Goal: Task Accomplishment & Management: Use online tool/utility

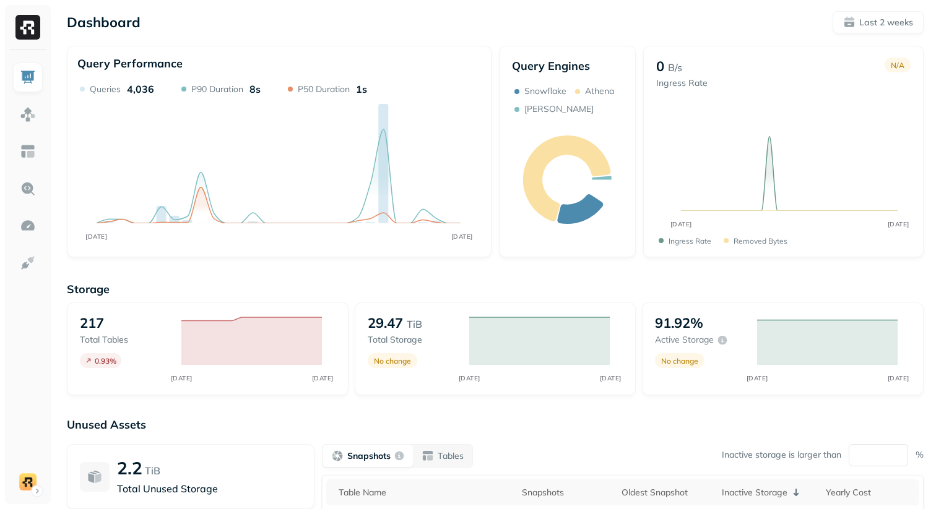
click at [279, 267] on div "Dashboard Last 2 weeks Query Performance SEP [DATE] Queries 4,036 P90 Duration …" at bounding box center [495, 344] width 882 height 689
click at [32, 151] on img at bounding box center [28, 152] width 16 height 16
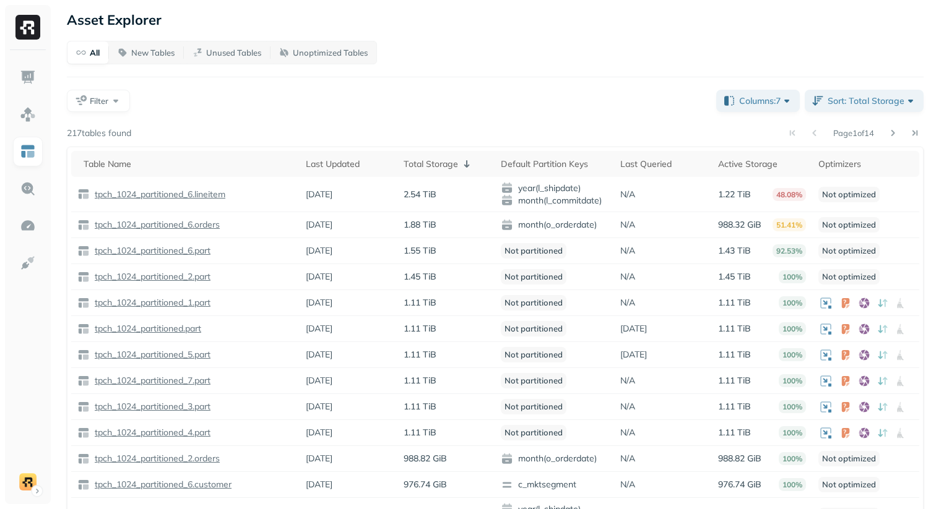
click at [399, 90] on div "Filter" at bounding box center [387, 101] width 640 height 22
click at [396, 104] on div "Filter" at bounding box center [387, 101] width 640 height 22
click at [420, 93] on div "Filter" at bounding box center [387, 101] width 640 height 22
click at [350, 96] on div "Filter" at bounding box center [387, 101] width 640 height 22
click at [371, 103] on div "Filter" at bounding box center [387, 101] width 640 height 22
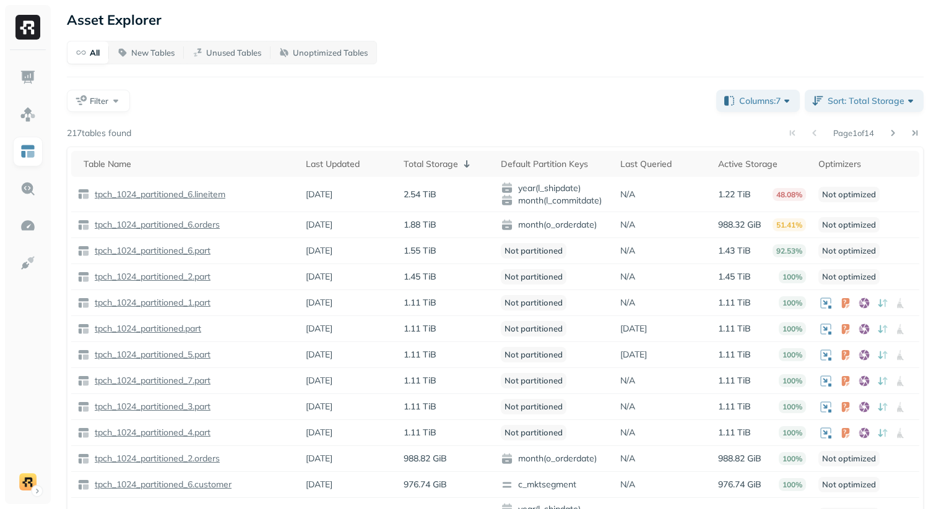
click at [205, 89] on div "All New Tables Unused Tables Unoptimized Tables Filter Columns: 7 Sort: Total S…" at bounding box center [495, 327] width 857 height 573
click at [205, 105] on div "Filter" at bounding box center [387, 101] width 640 height 22
click at [204, 107] on div "Filter" at bounding box center [387, 101] width 640 height 22
click at [149, 57] on p "New Tables" at bounding box center [152, 53] width 43 height 12
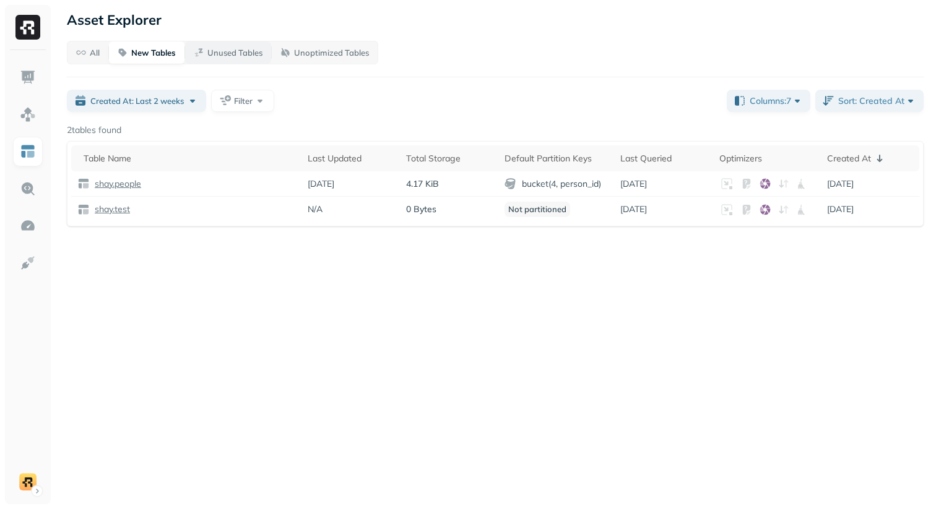
click at [227, 62] on button "Unused Tables" at bounding box center [228, 52] width 86 height 22
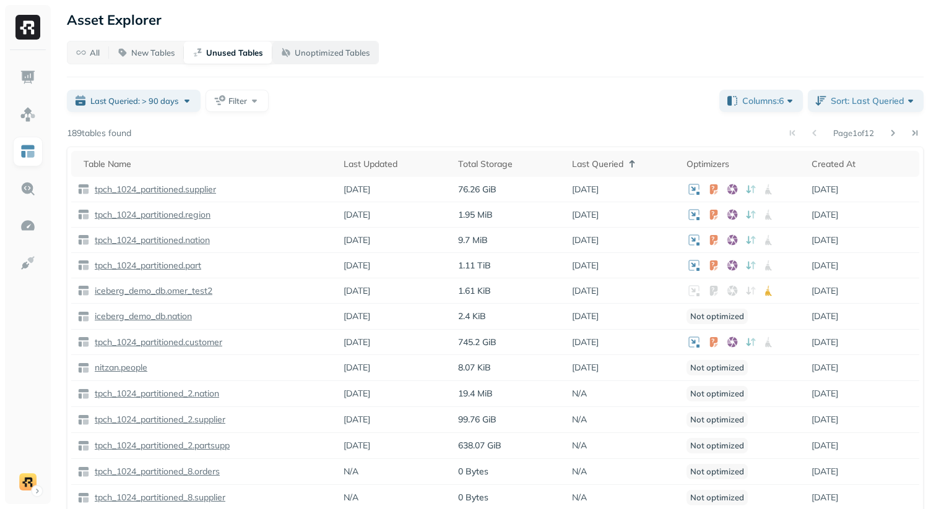
click at [316, 59] on button "Unoptimized Tables" at bounding box center [325, 52] width 106 height 22
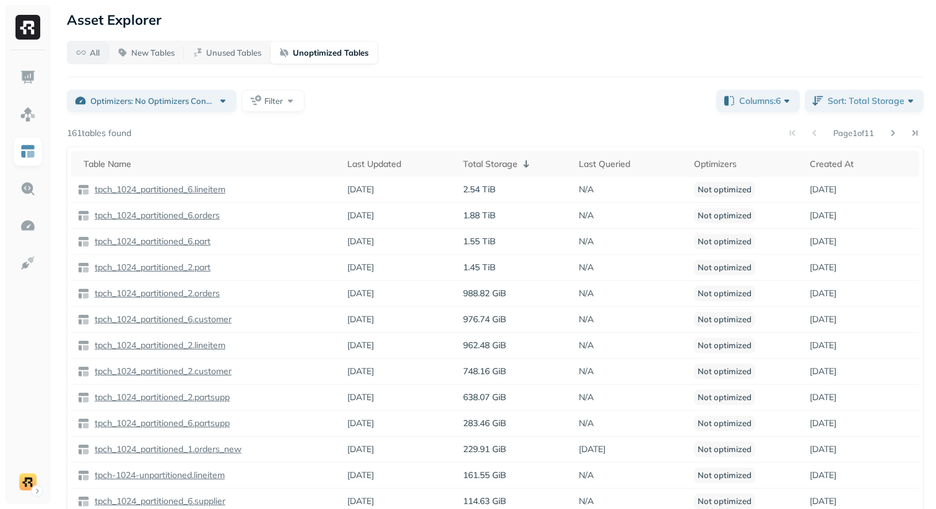
click at [98, 61] on button "All" at bounding box center [87, 52] width 41 height 22
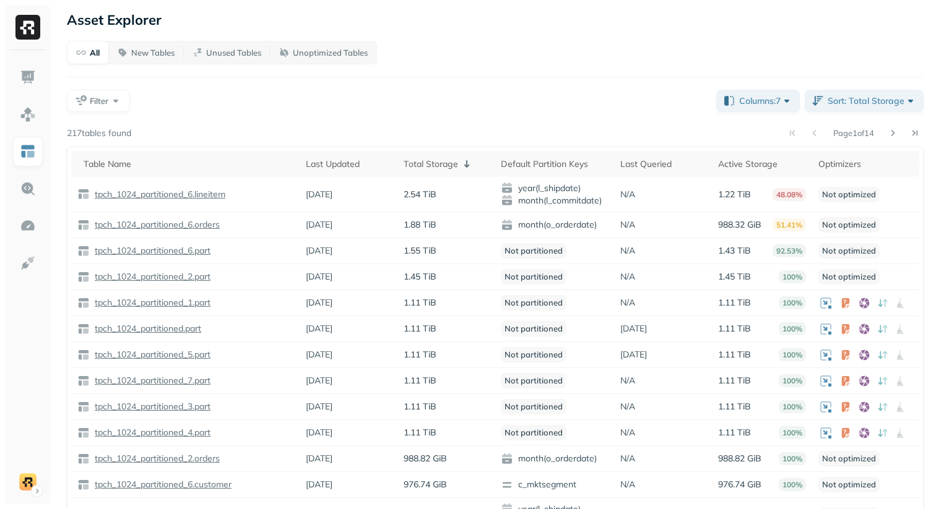
click at [742, 86] on div "All New Tables Unused Tables Unoptimized Tables Filter Columns: 7 Sort: Total S…" at bounding box center [495, 327] width 857 height 573
click at [742, 94] on button "Columns: 7" at bounding box center [758, 101] width 84 height 22
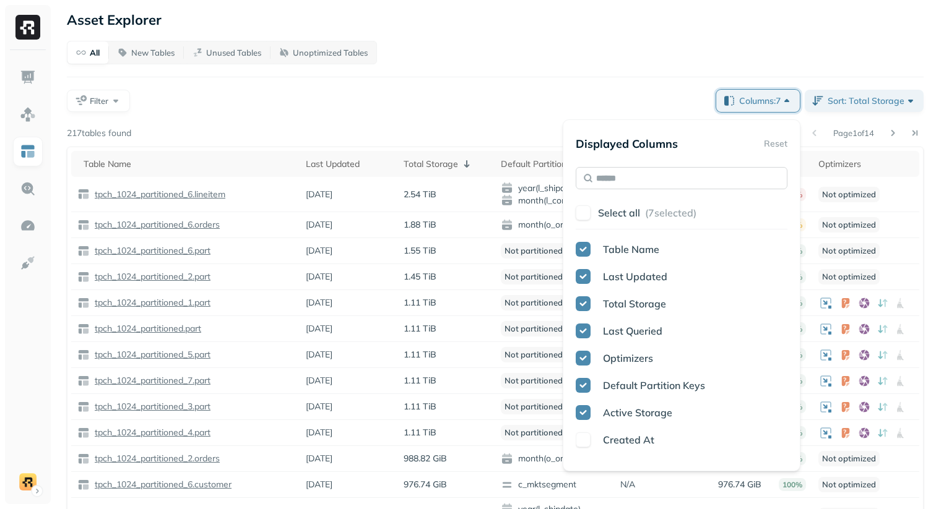
click at [681, 168] on input "text" at bounding box center [682, 178] width 212 height 22
click at [679, 171] on input "text" at bounding box center [682, 178] width 212 height 22
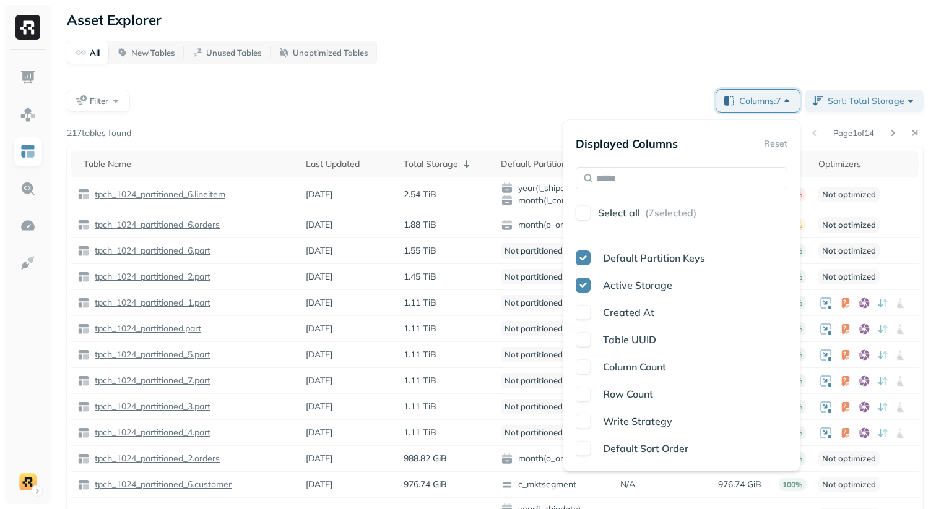
scroll to position [318, 0]
click at [617, 449] on span "Earliest Partition Time" at bounding box center [654, 449] width 103 height 12
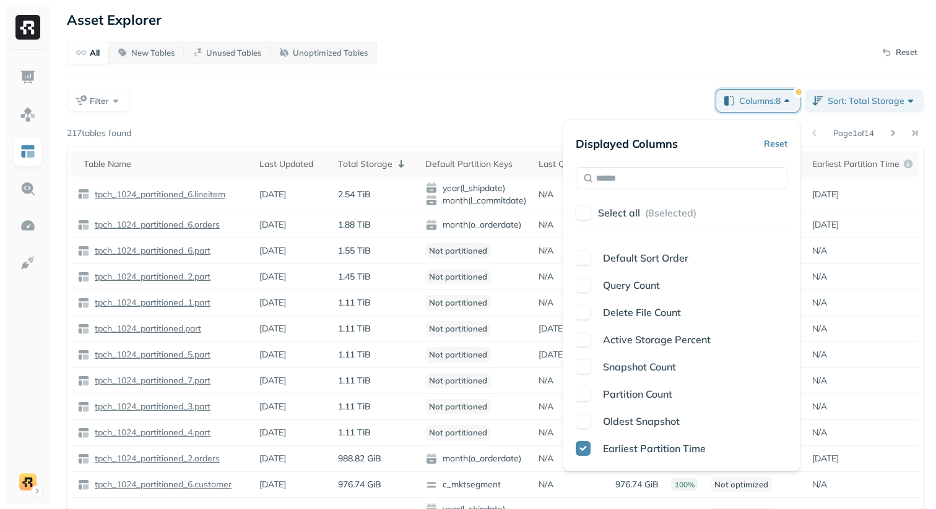
click at [542, 126] on div "Page 1 of 14" at bounding box center [527, 132] width 792 height 17
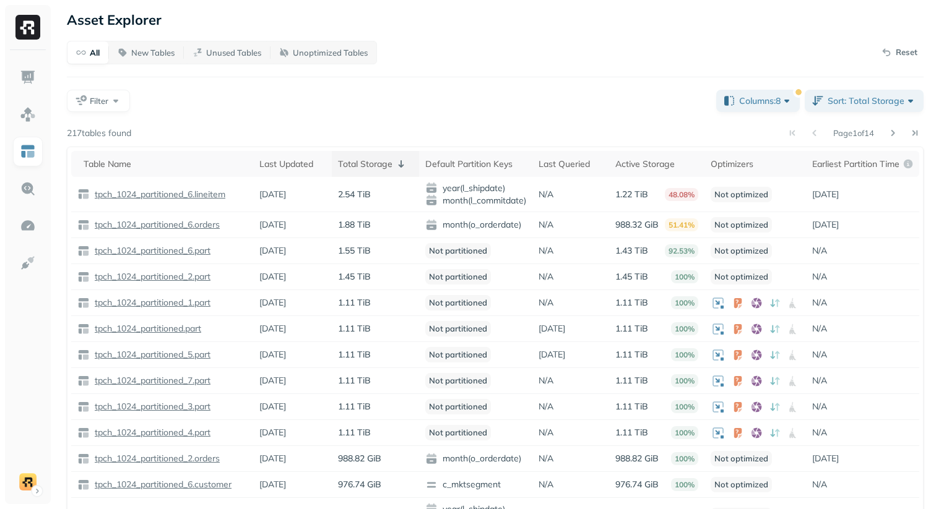
click at [394, 168] on icon at bounding box center [401, 164] width 15 height 15
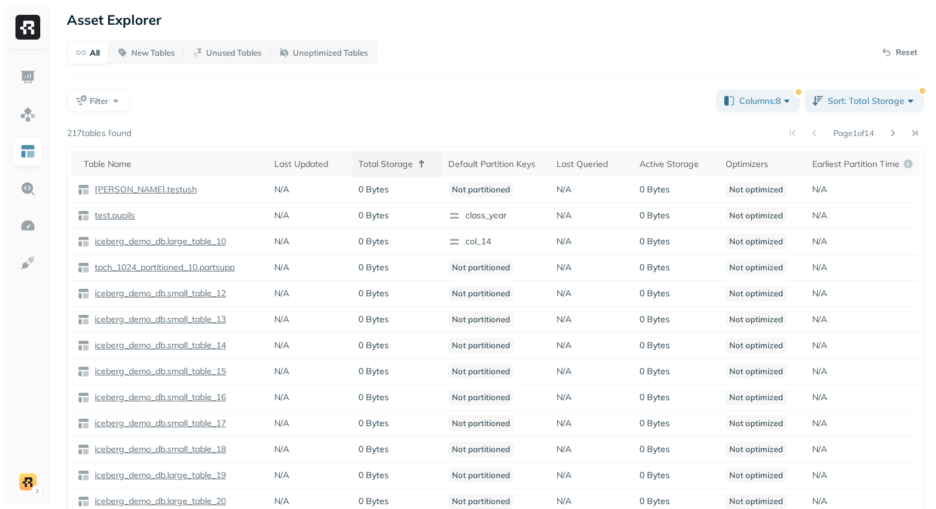
click at [391, 168] on div "Total Storage" at bounding box center [396, 164] width 77 height 15
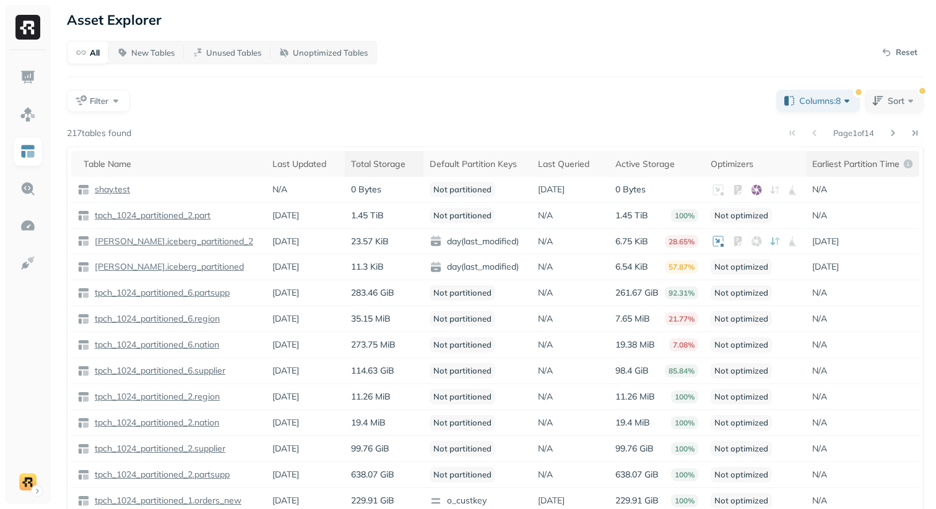
click at [845, 155] on th "Earliest Partition Time" at bounding box center [862, 164] width 113 height 26
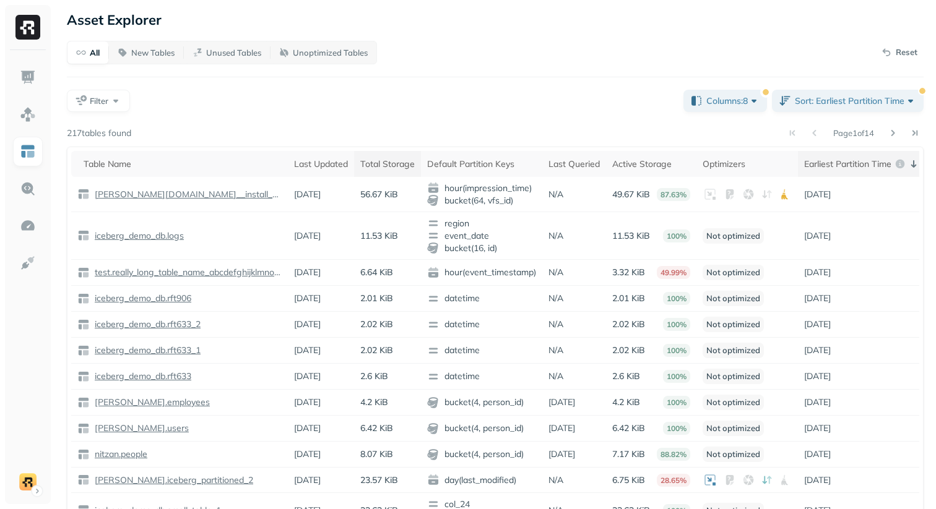
click at [854, 169] on p "Earliest Partition Time" at bounding box center [847, 164] width 87 height 12
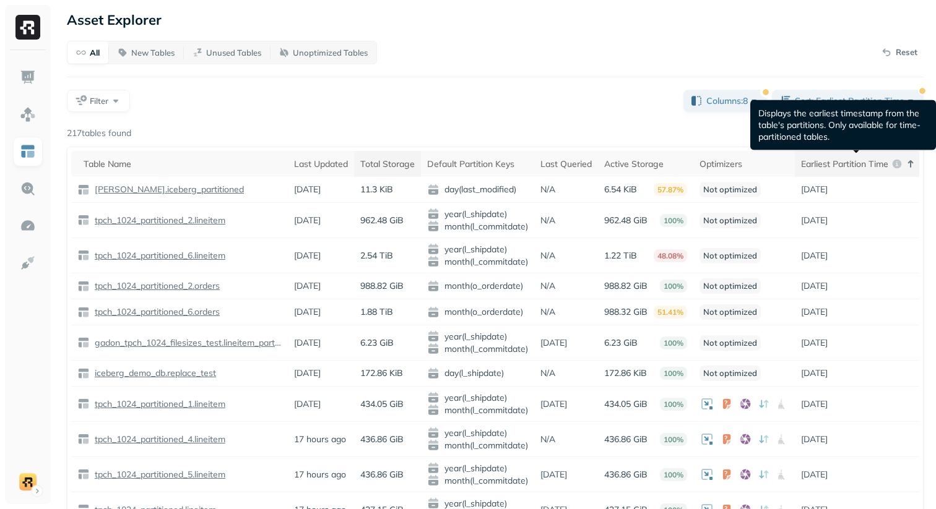
click at [831, 165] on p "Earliest Partition Time" at bounding box center [844, 164] width 87 height 12
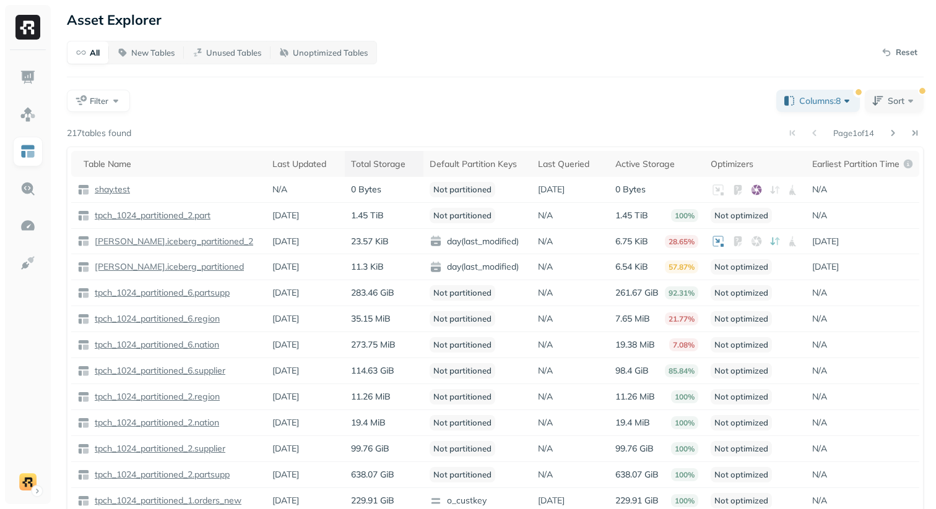
click at [562, 116] on div "All New Tables Unused Tables Unoptimized Tables Reset Filter Columns: 8 Sort Pa…" at bounding box center [495, 318] width 857 height 555
click at [806, 107] on button "Columns: 8" at bounding box center [818, 101] width 84 height 22
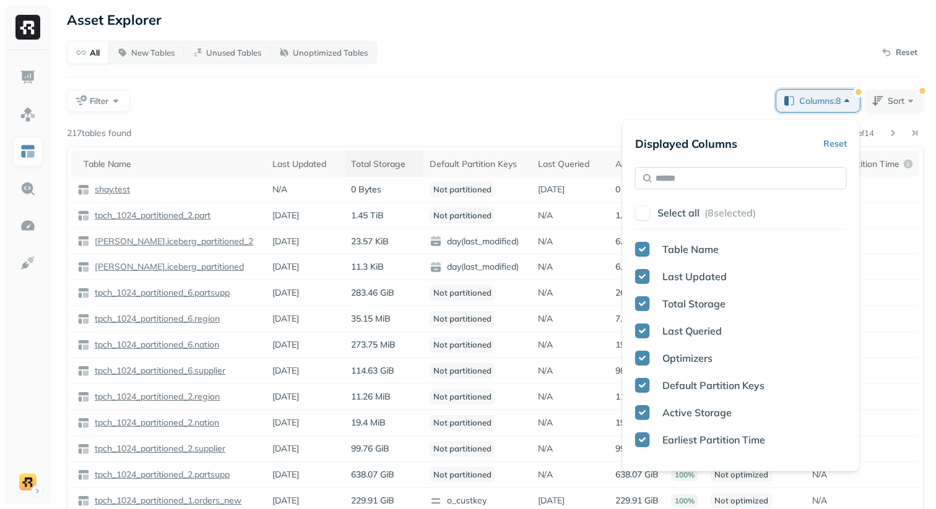
click at [714, 178] on input "text" at bounding box center [741, 178] width 212 height 22
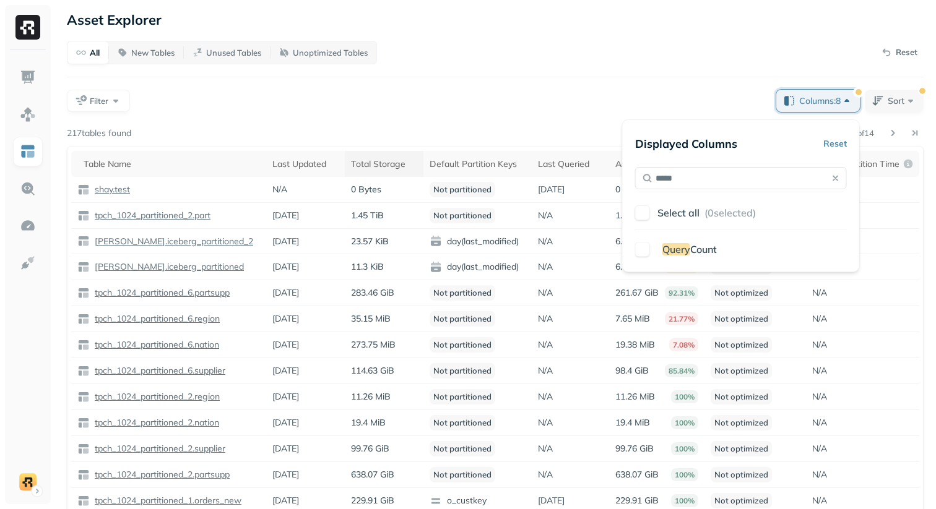
type input "*****"
click at [688, 242] on p "Query Count" at bounding box center [689, 249] width 54 height 15
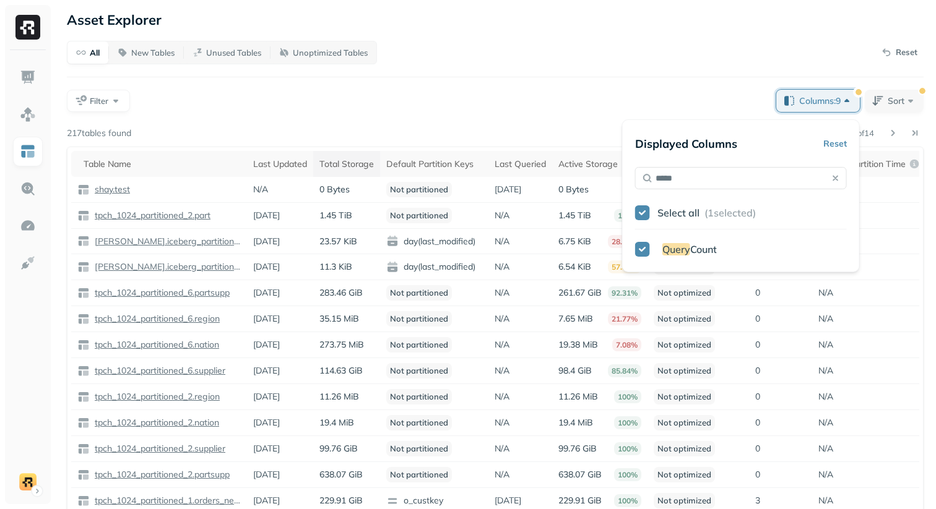
click at [687, 248] on span "Query" at bounding box center [676, 249] width 28 height 12
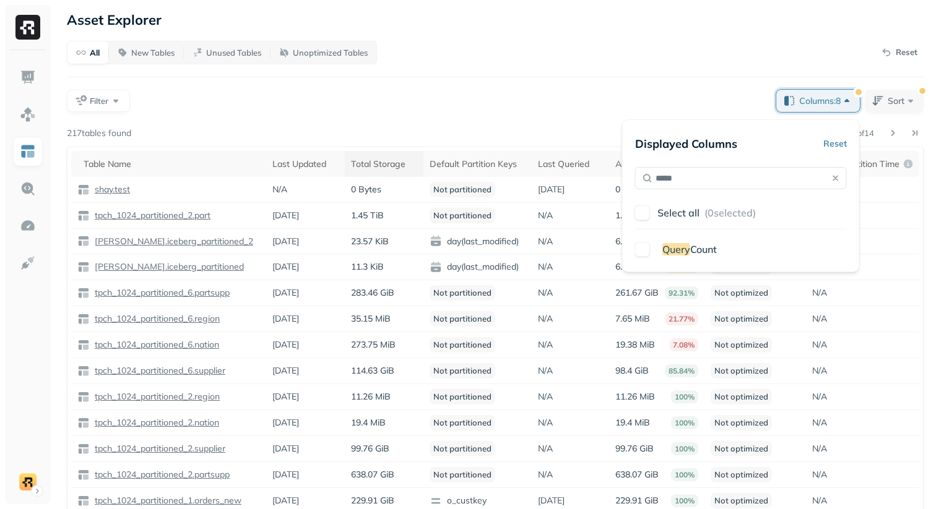
click at [687, 248] on span "Query" at bounding box center [676, 249] width 28 height 12
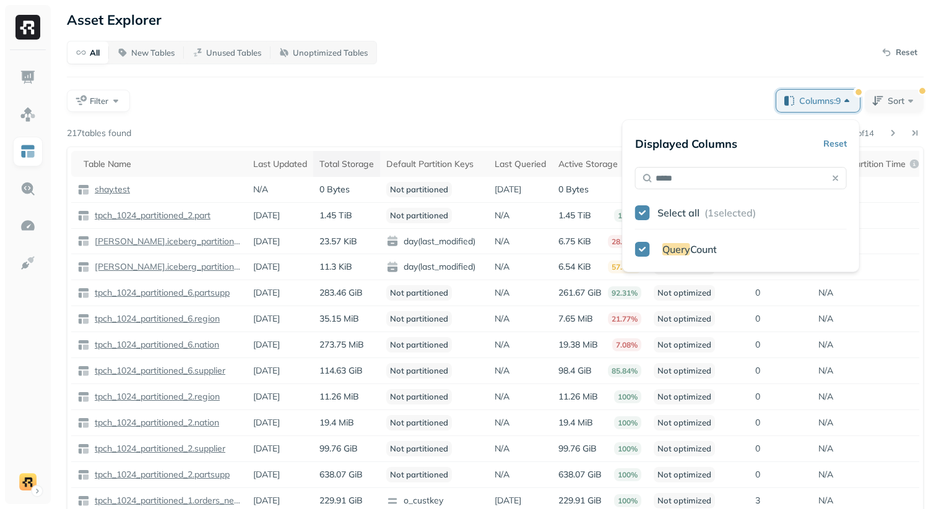
click at [674, 246] on span "Query" at bounding box center [676, 249] width 28 height 12
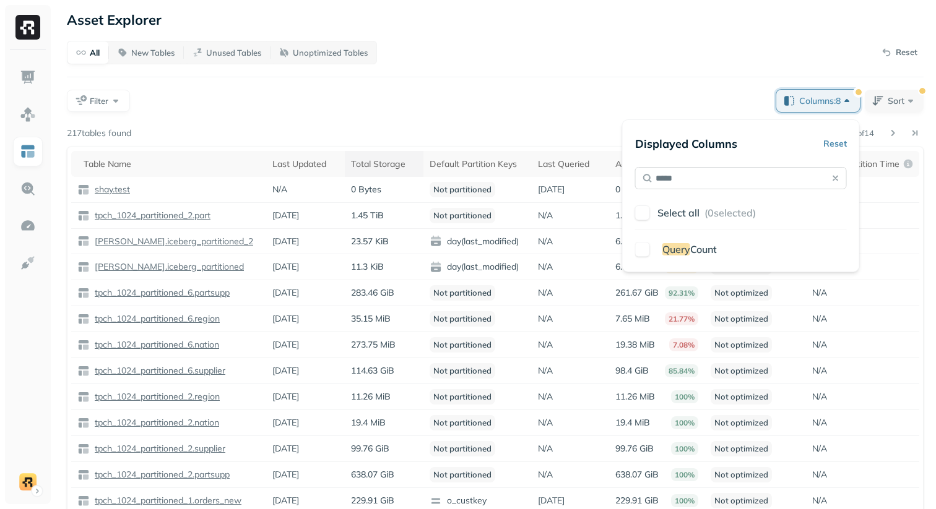
click at [698, 183] on input "*****" at bounding box center [741, 178] width 212 height 22
click at [839, 180] on button at bounding box center [835, 178] width 17 height 17
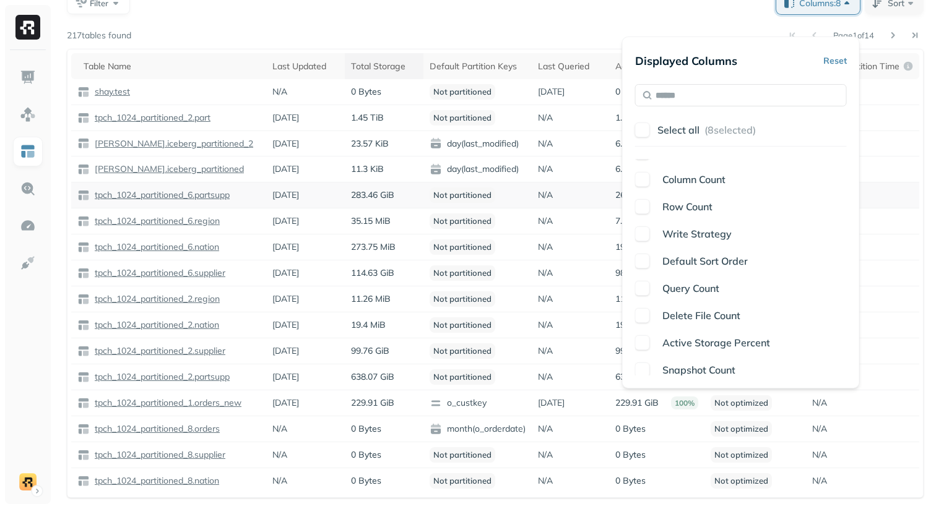
scroll to position [77, 0]
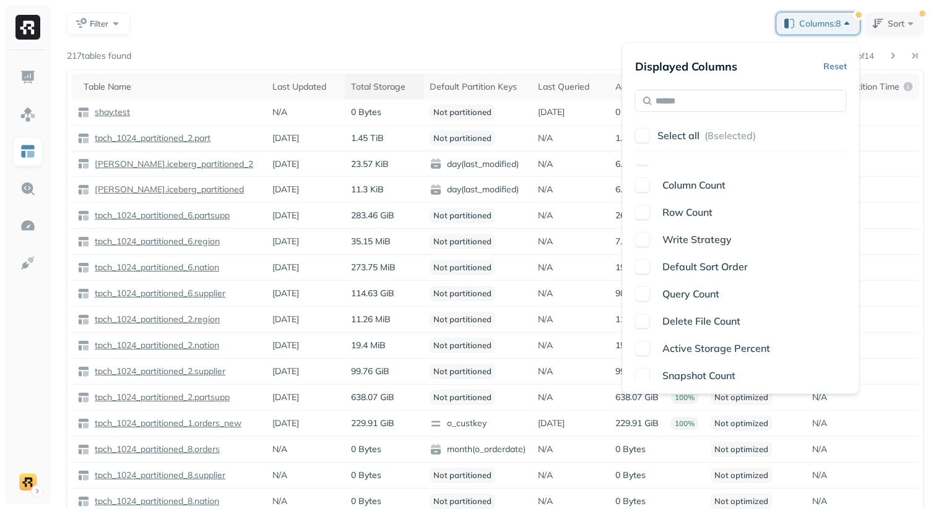
click at [648, 319] on button "button" at bounding box center [642, 321] width 15 height 15
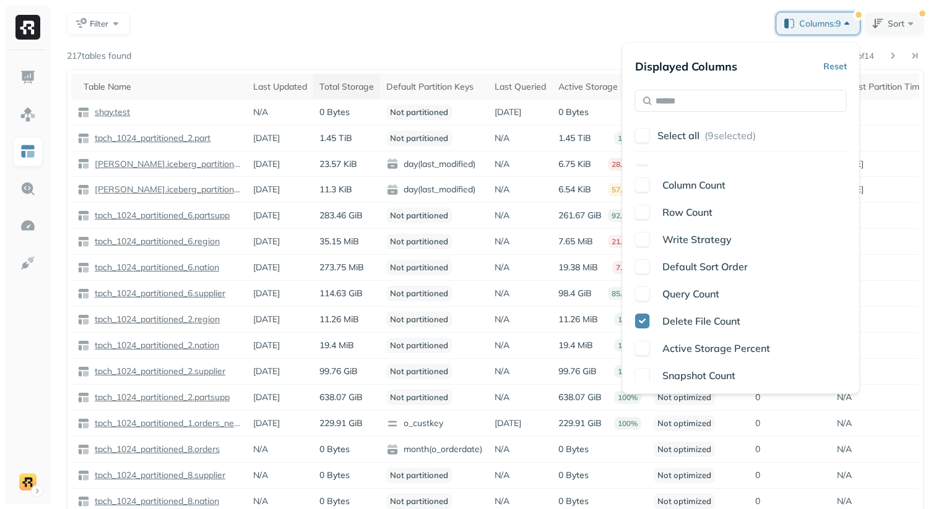
click at [662, 349] on span "Active Storage Percent" at bounding box center [716, 348] width 108 height 12
click at [597, 58] on div "Page 1 of 14" at bounding box center [527, 55] width 792 height 17
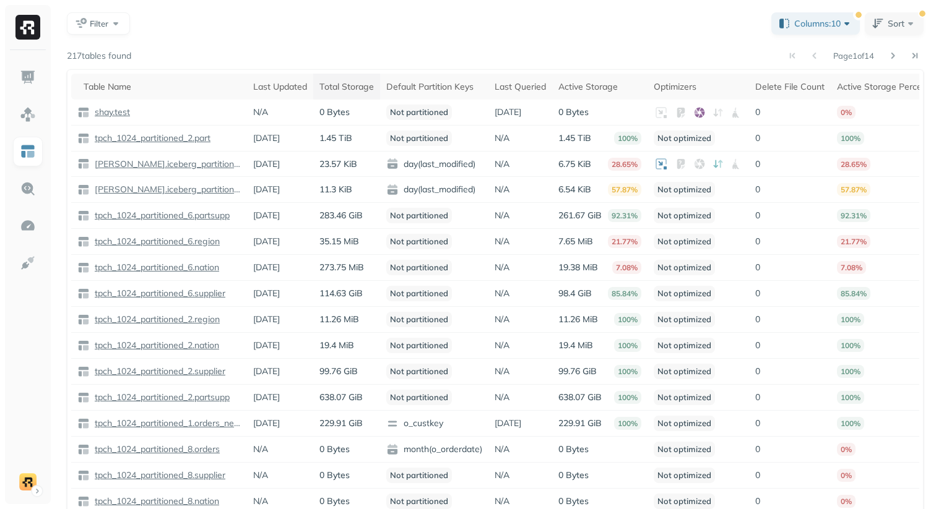
click at [594, 64] on div "Page 1 of 14 217 tables found Table Name Last Updated Total Storage Default Par…" at bounding box center [495, 283] width 857 height 472
click at [334, 92] on div "Total Storage" at bounding box center [346, 87] width 54 height 12
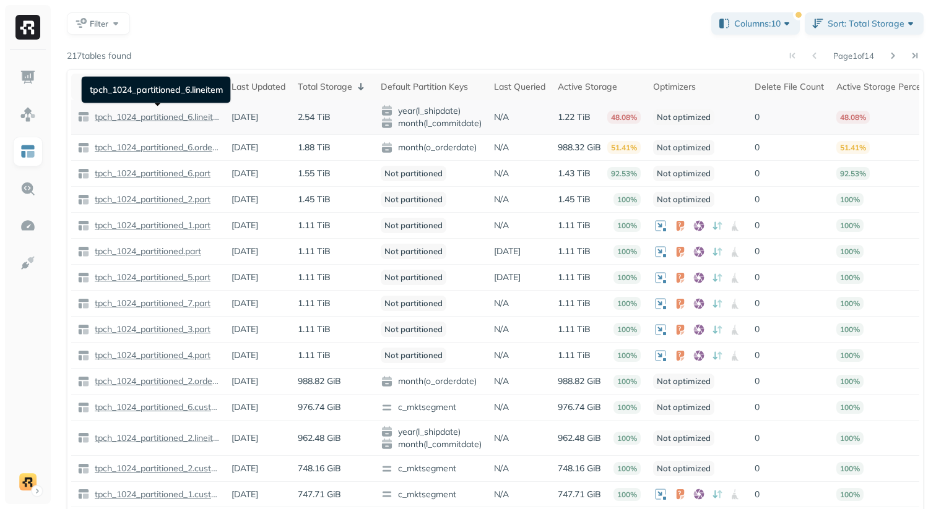
click at [184, 116] on p "tpch_1024_partitioned_6.lineitem" at bounding box center [155, 117] width 127 height 12
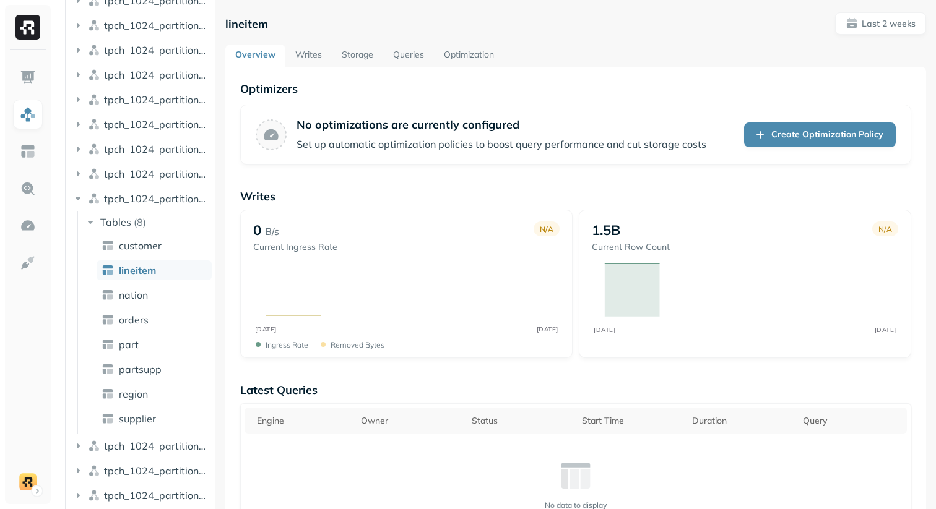
scroll to position [420, 0]
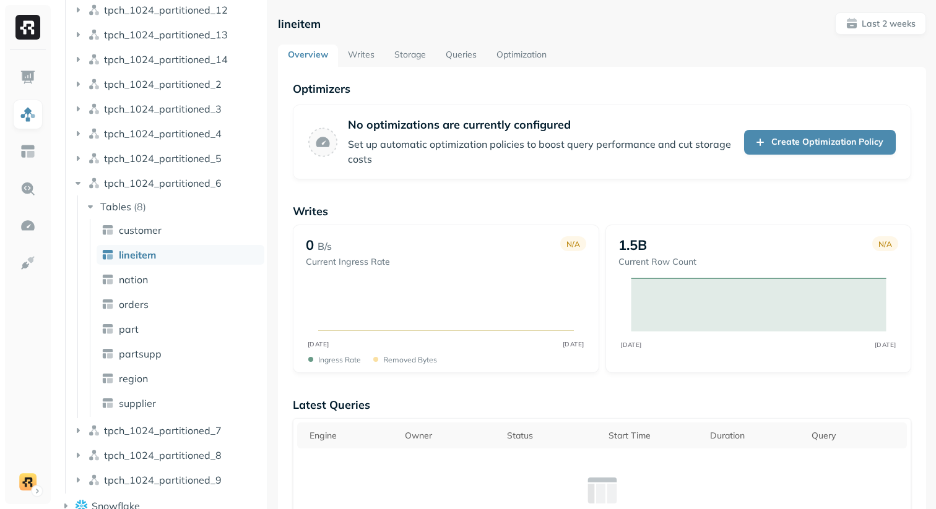
click at [269, 217] on div "Assets AWS Glue [PERSON_NAME] gadon_tpch_1024_filesizes_test iceberg_demo_db [P…" at bounding box center [495, 254] width 882 height 509
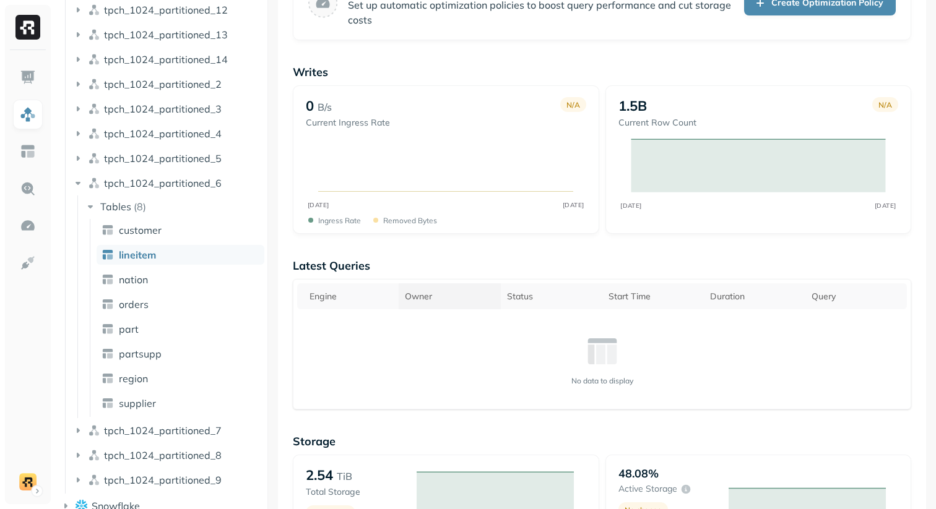
scroll to position [158, 0]
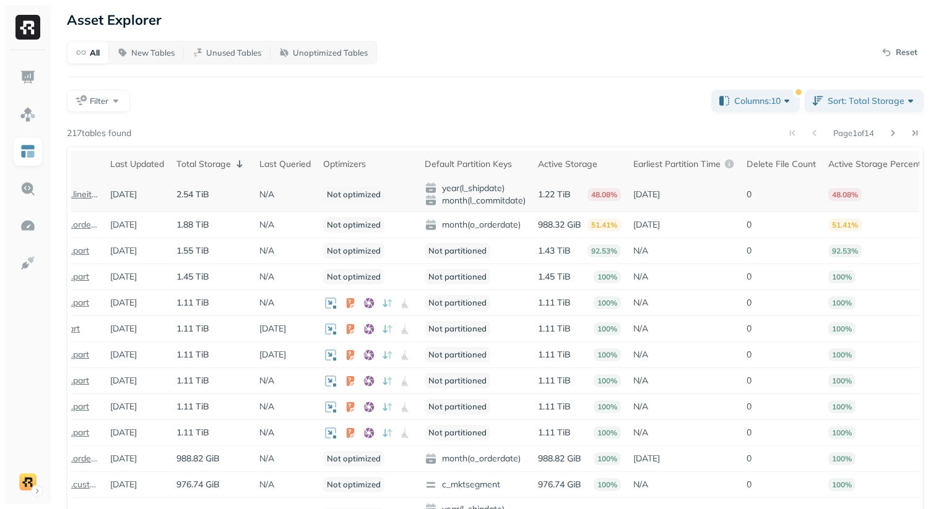
scroll to position [0, 136]
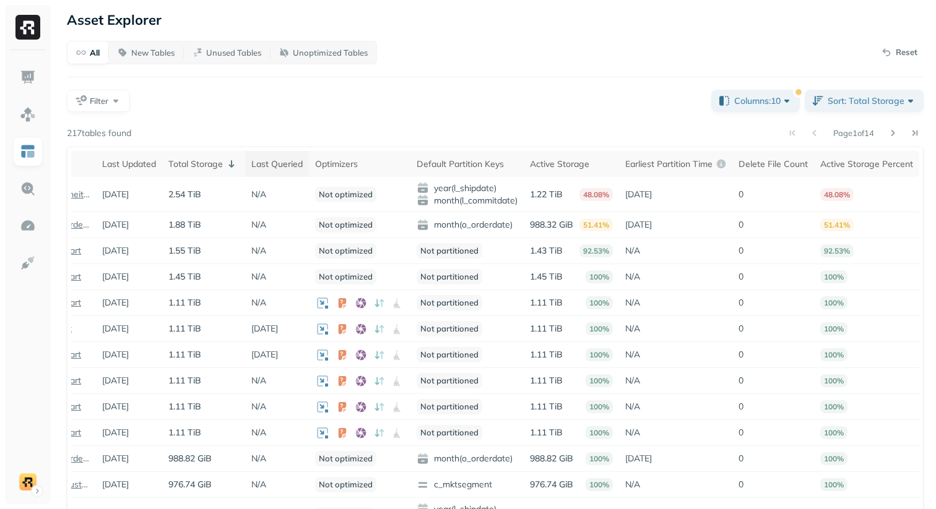
click at [274, 168] on div "Last Queried" at bounding box center [276, 164] width 51 height 12
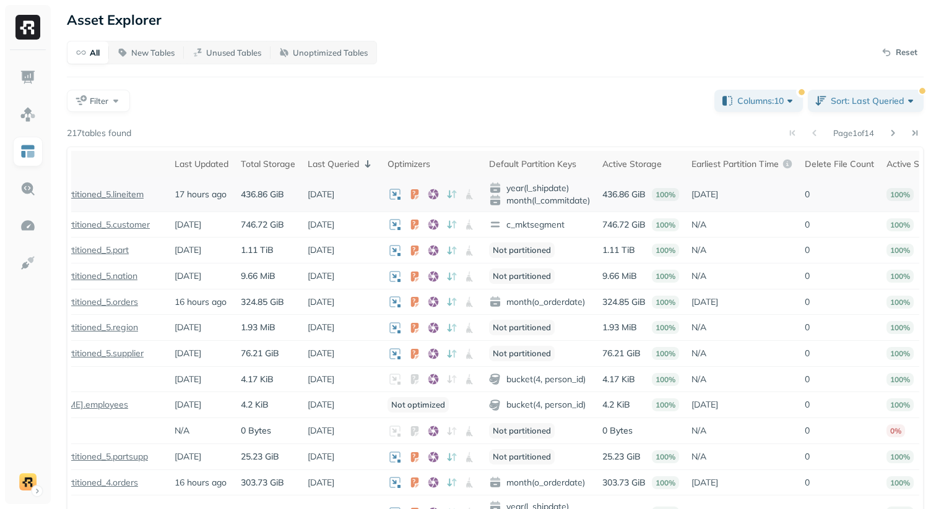
scroll to position [0, 0]
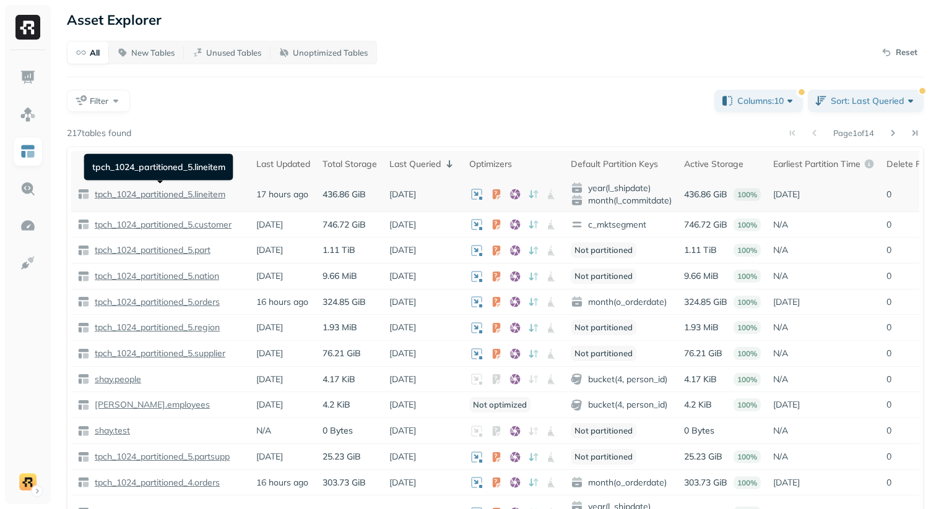
click at [175, 195] on p "tpch_1024_partitioned_5.lineitem" at bounding box center [158, 195] width 133 height 12
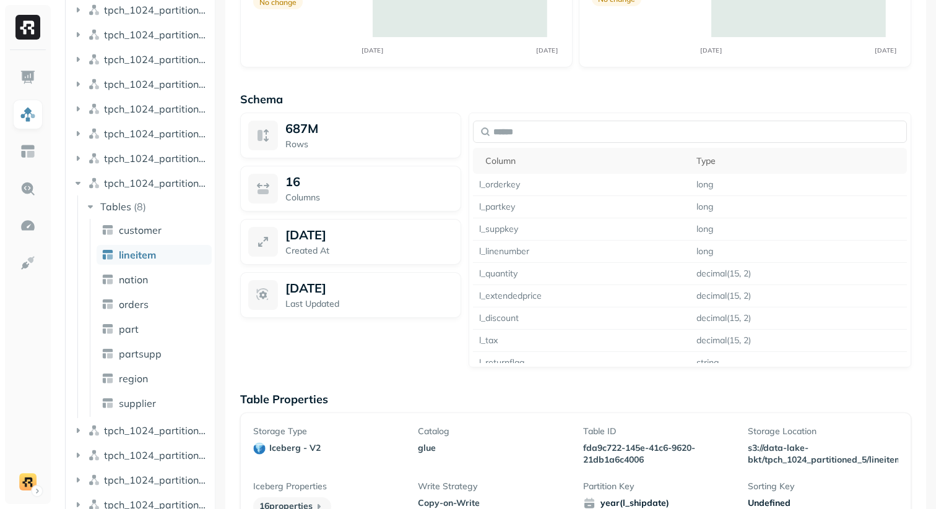
scroll to position [896, 0]
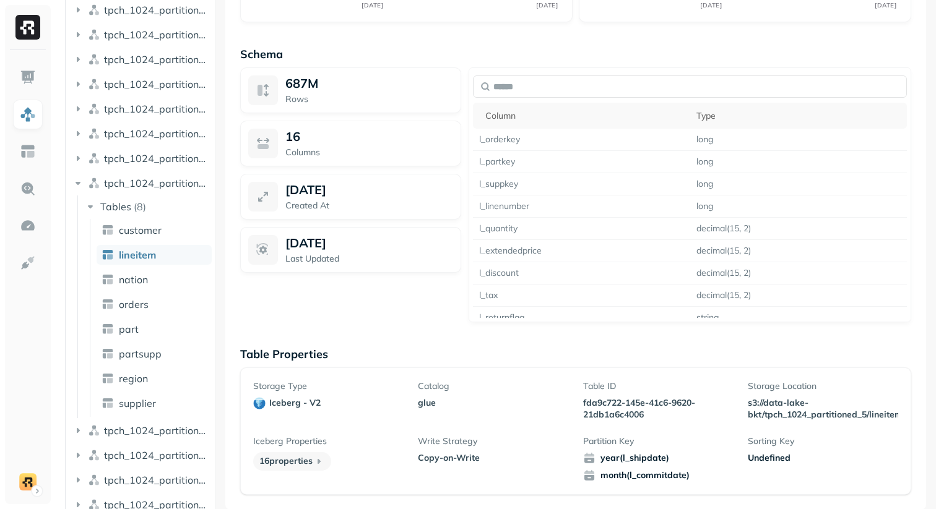
click at [580, 372] on div "Storage Type iceberg - v2 Catalog glue Table ID fda9c722-145e-41c6-9620-21db1a6…" at bounding box center [575, 432] width 671 height 128
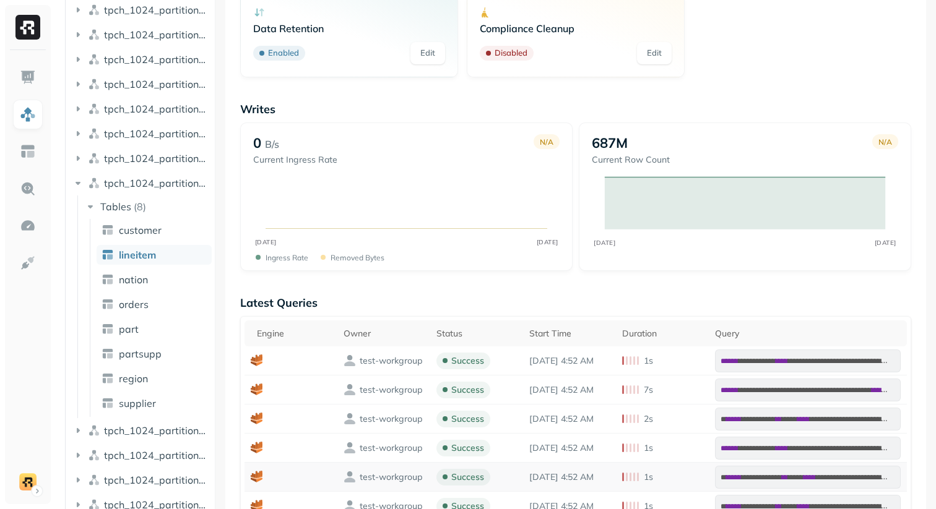
scroll to position [0, 0]
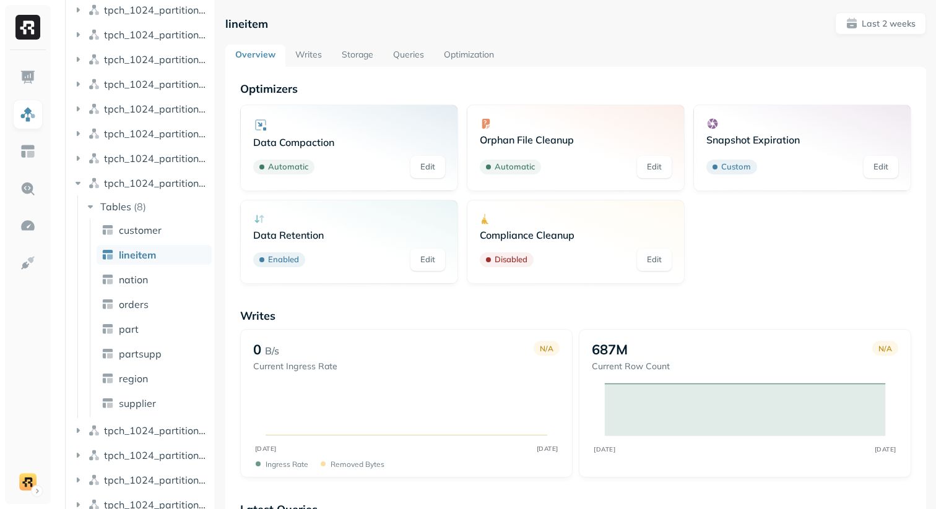
click at [353, 56] on link "Storage" at bounding box center [357, 56] width 51 height 22
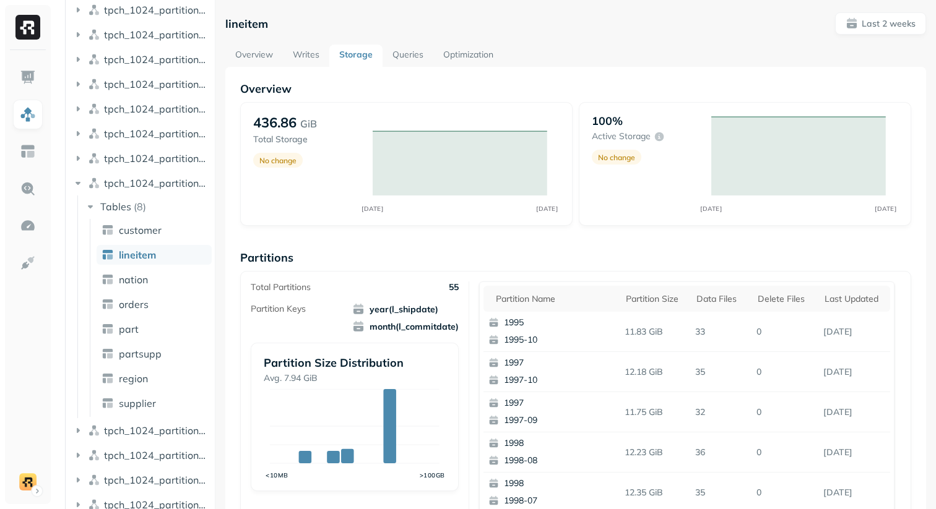
click at [471, 59] on link "Optimization" at bounding box center [468, 56] width 70 height 22
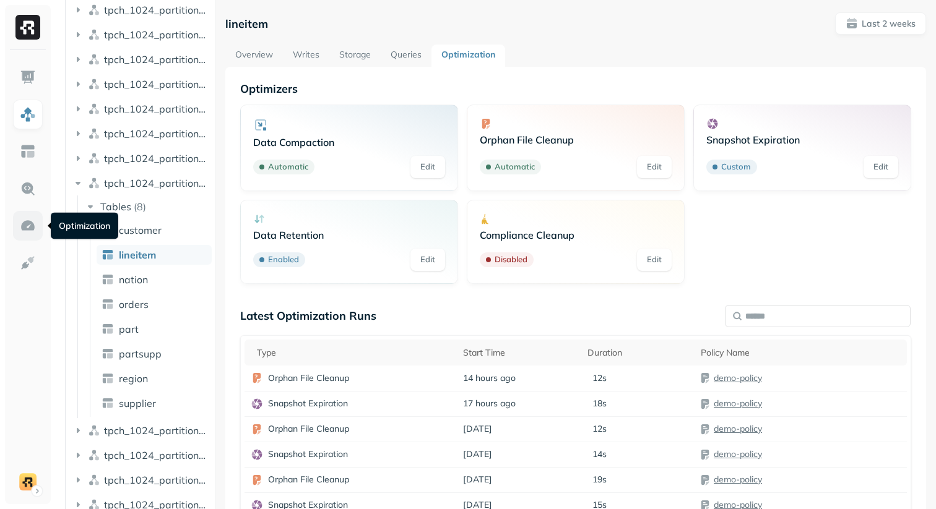
click at [29, 224] on img at bounding box center [28, 226] width 16 height 16
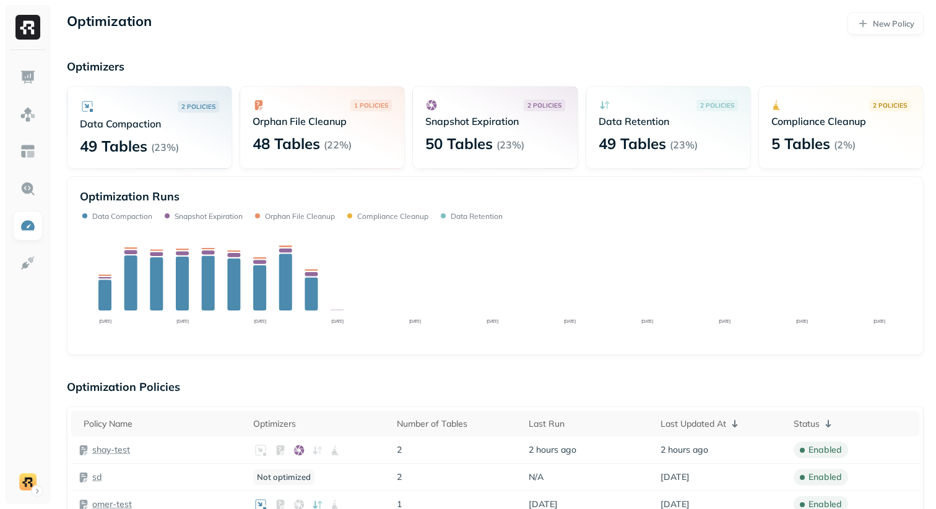
click at [339, 73] on p "Optimizers" at bounding box center [495, 66] width 857 height 14
click at [885, 22] on p "New Policy" at bounding box center [893, 24] width 41 height 12
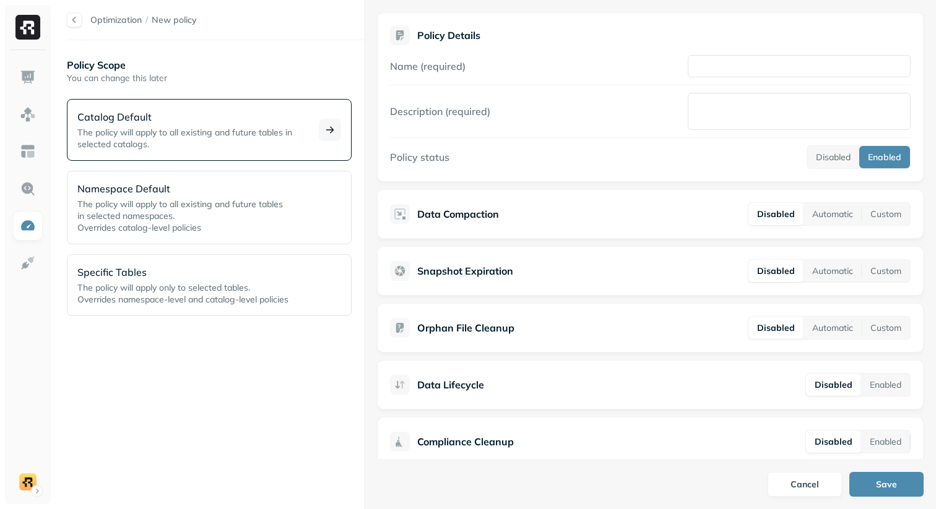
click at [200, 128] on span "The policy will apply to all existing and future tables in selected catalogs." at bounding box center [184, 138] width 215 height 23
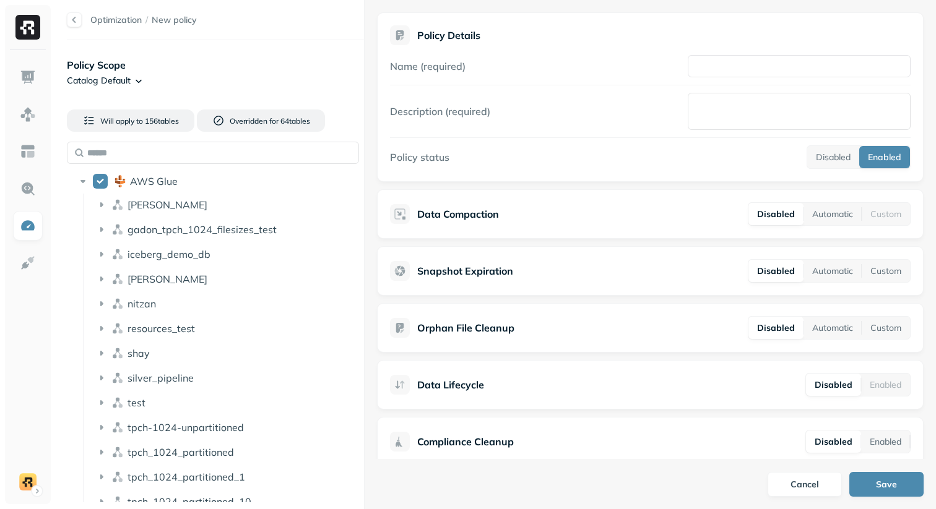
click at [122, 77] on html "Optimization / New policy Policy Scope Catalog Default Will apply to 156 table …" at bounding box center [468, 254] width 936 height 509
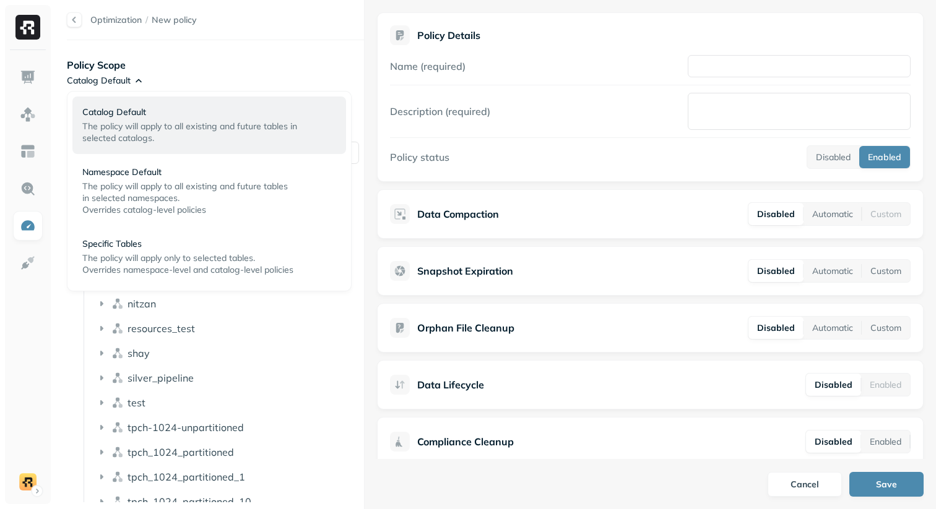
click at [213, 68] on html "Optimization / New policy Policy Scope Catalog Default Will apply to 156 table …" at bounding box center [468, 254] width 936 height 509
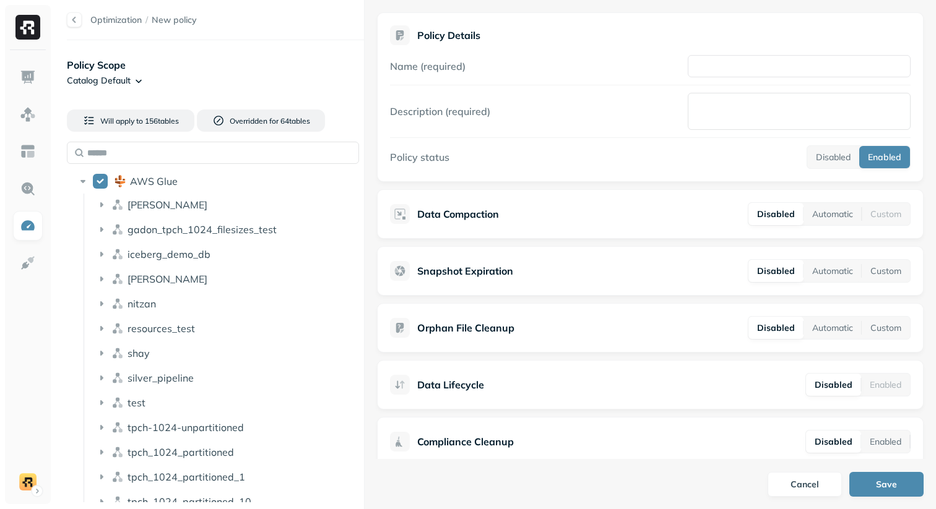
click at [837, 225] on div "Disabled Automatic Custom" at bounding box center [829, 214] width 163 height 24
click at [835, 220] on button "Automatic" at bounding box center [833, 214] width 58 height 22
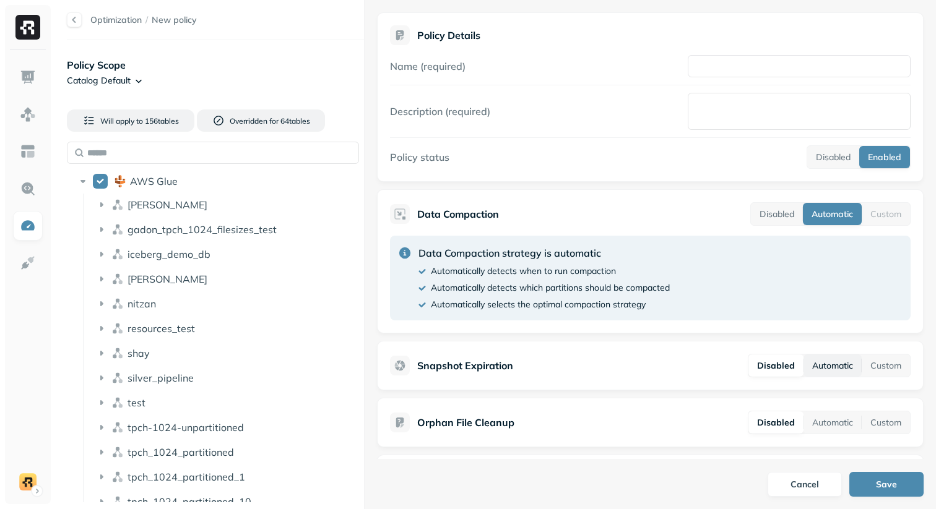
click at [831, 358] on button "Automatic" at bounding box center [833, 366] width 58 height 22
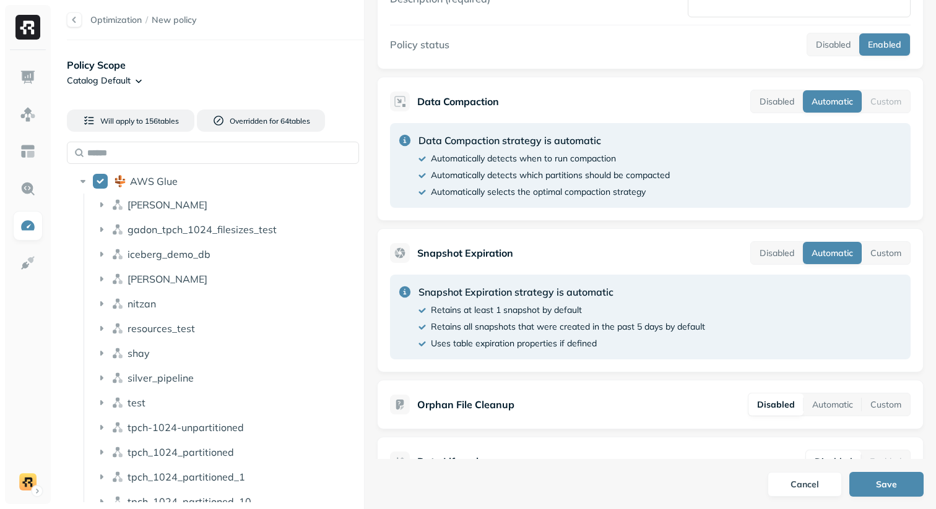
scroll to position [121, 0]
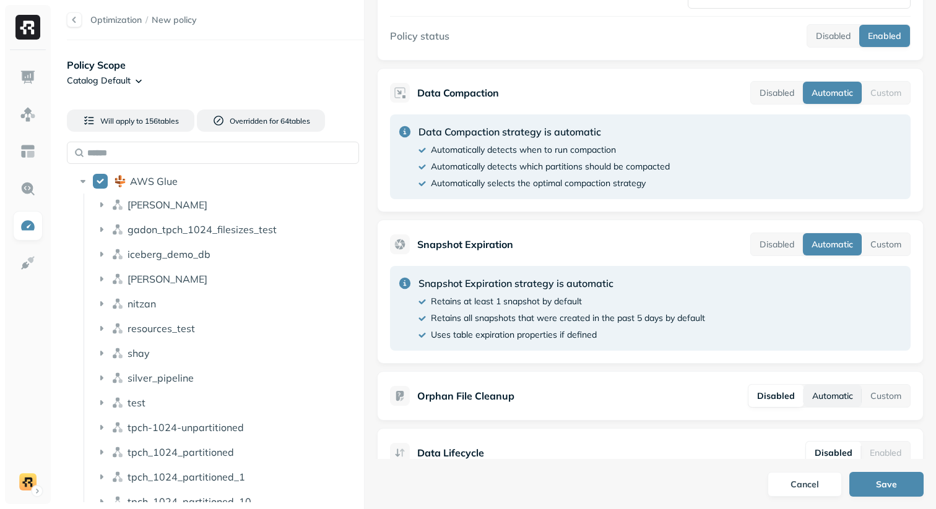
click at [821, 404] on button "Automatic" at bounding box center [833, 396] width 58 height 22
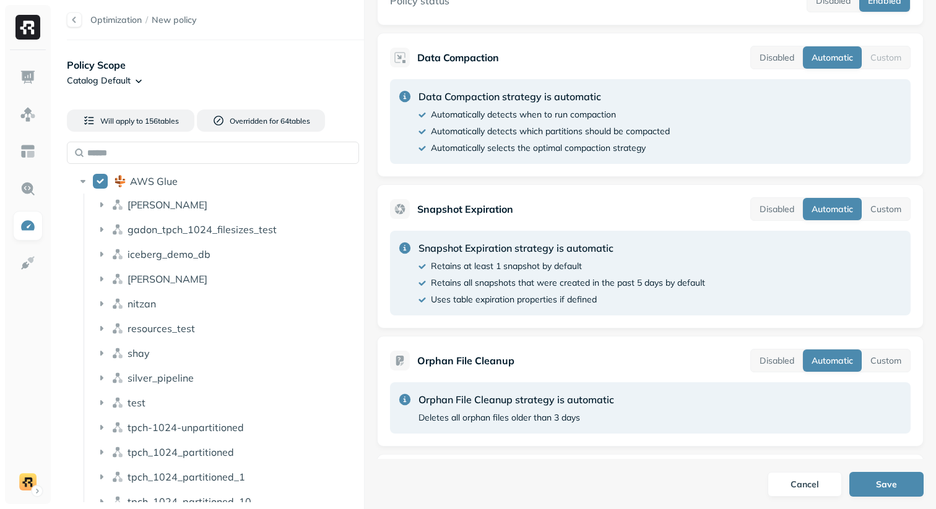
scroll to position [165, 0]
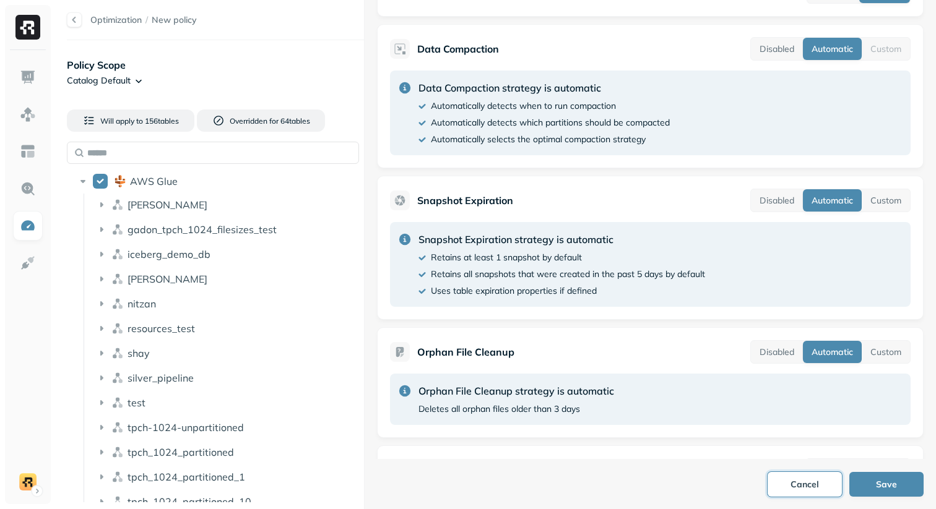
click at [796, 481] on button "Cancel" at bounding box center [805, 484] width 74 height 25
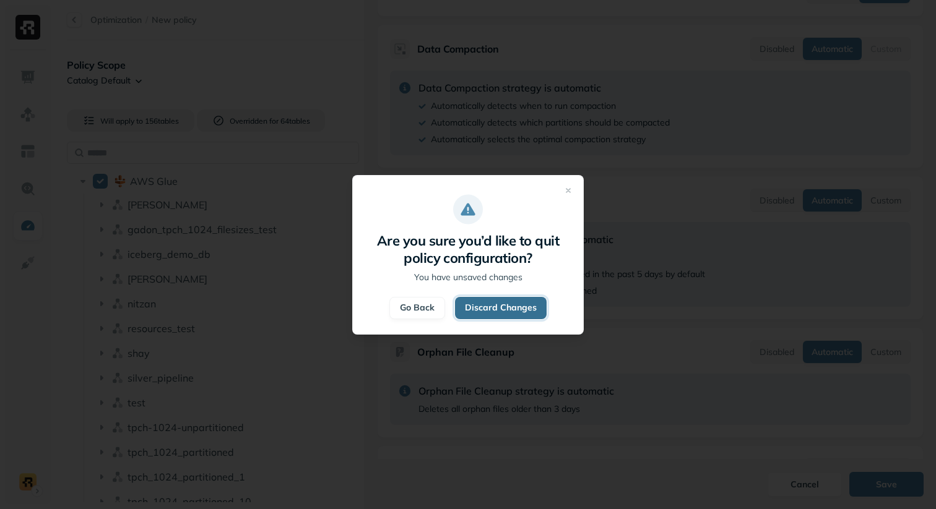
click at [518, 313] on button "Discard Changes" at bounding box center [501, 308] width 92 height 22
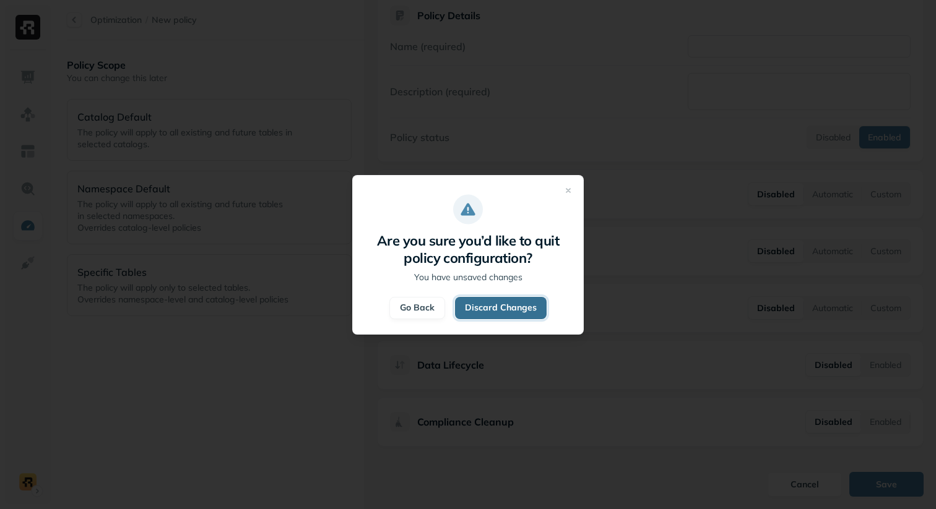
click at [503, 313] on button "Discard Changes" at bounding box center [501, 308] width 92 height 22
